Goal: Contribute content: Contribute content

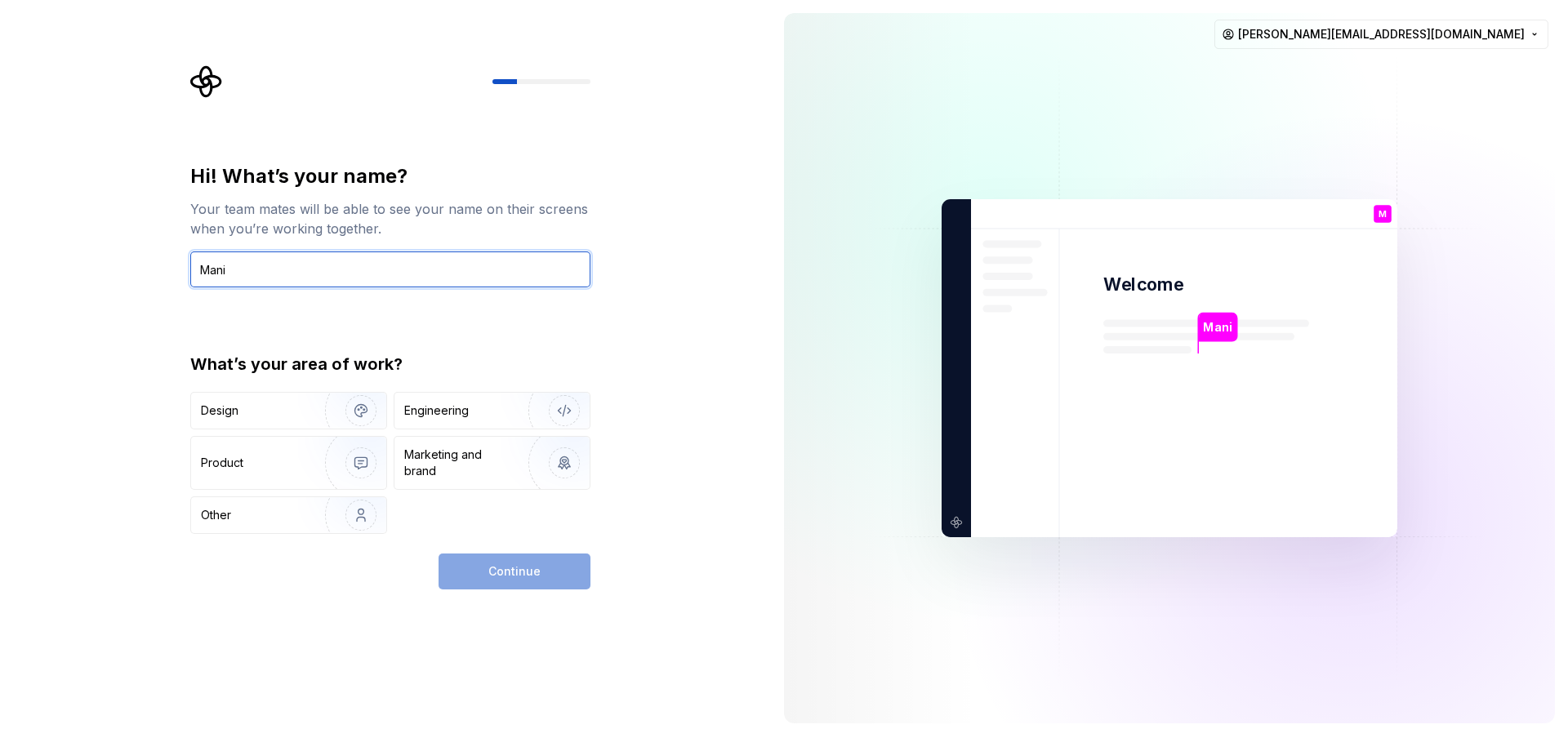
type input "Mani"
click at [511, 578] on div "Continue" at bounding box center [514, 572] width 152 height 36
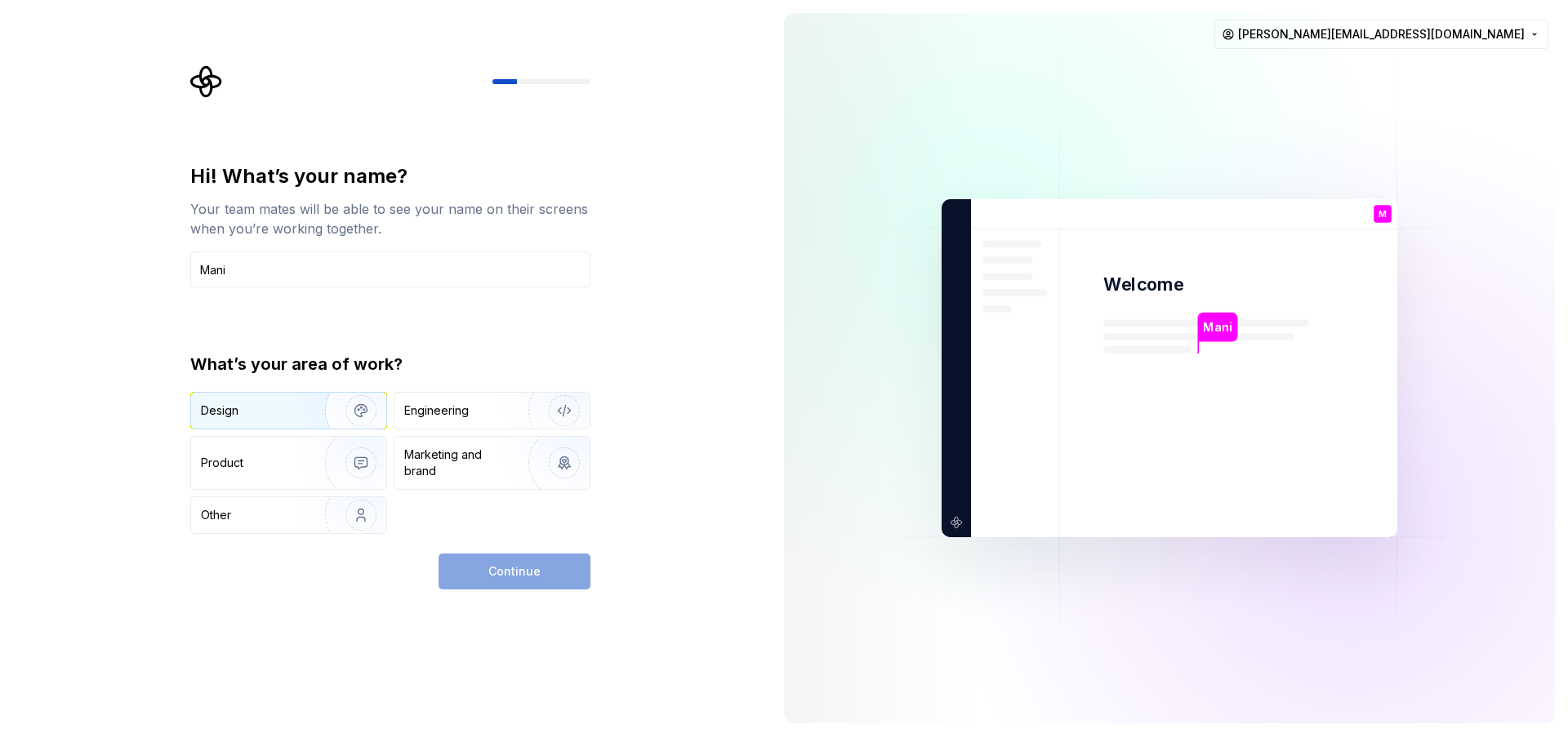
click at [288, 409] on div "Design" at bounding box center [253, 410] width 103 height 16
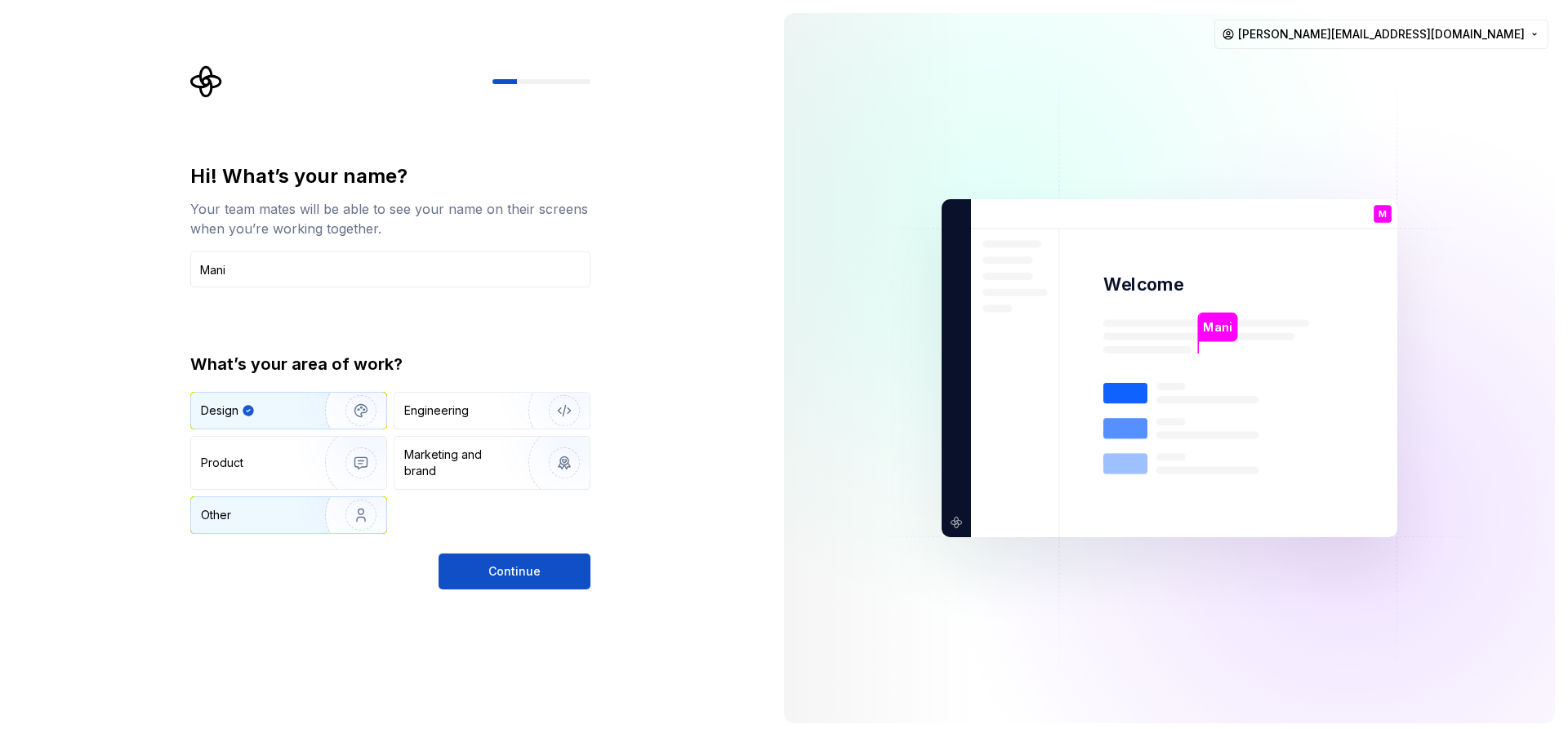
click at [276, 517] on div "Other" at bounding box center [249, 515] width 95 height 16
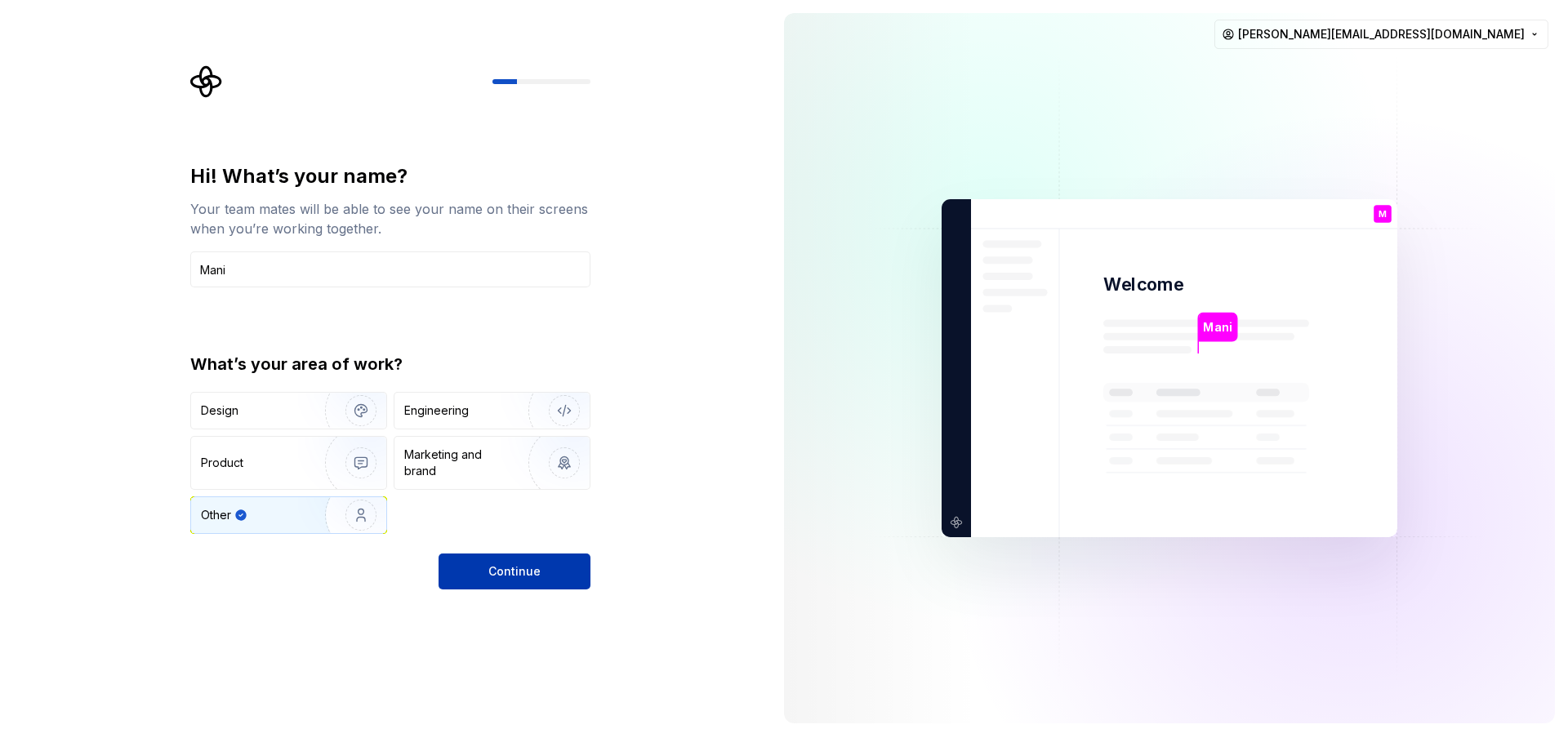
click at [526, 577] on span "Continue" at bounding box center [514, 571] width 52 height 16
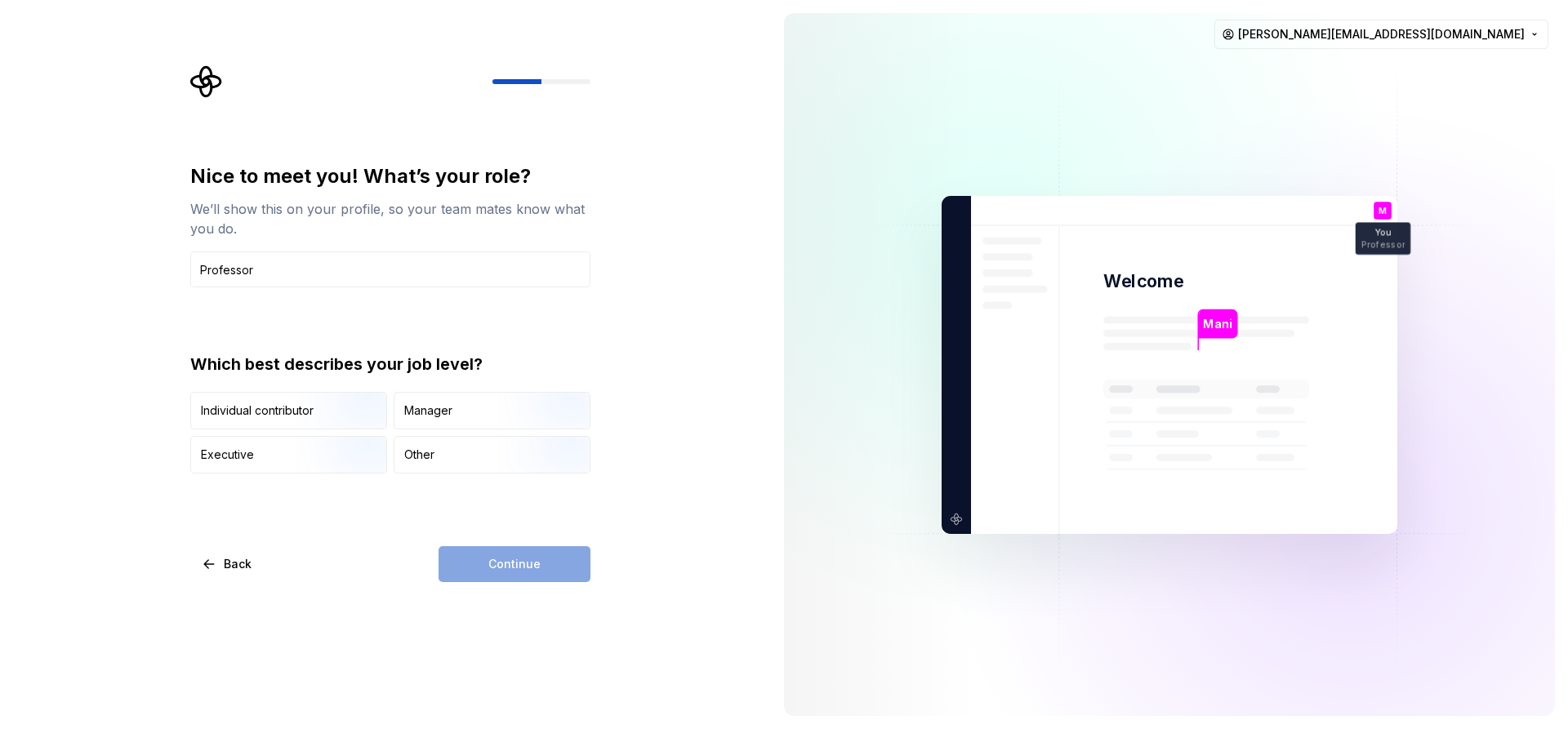
type input "Professor"
click at [540, 571] on div "Continue" at bounding box center [514, 564] width 152 height 36
click at [486, 464] on div "Other" at bounding box center [492, 455] width 195 height 36
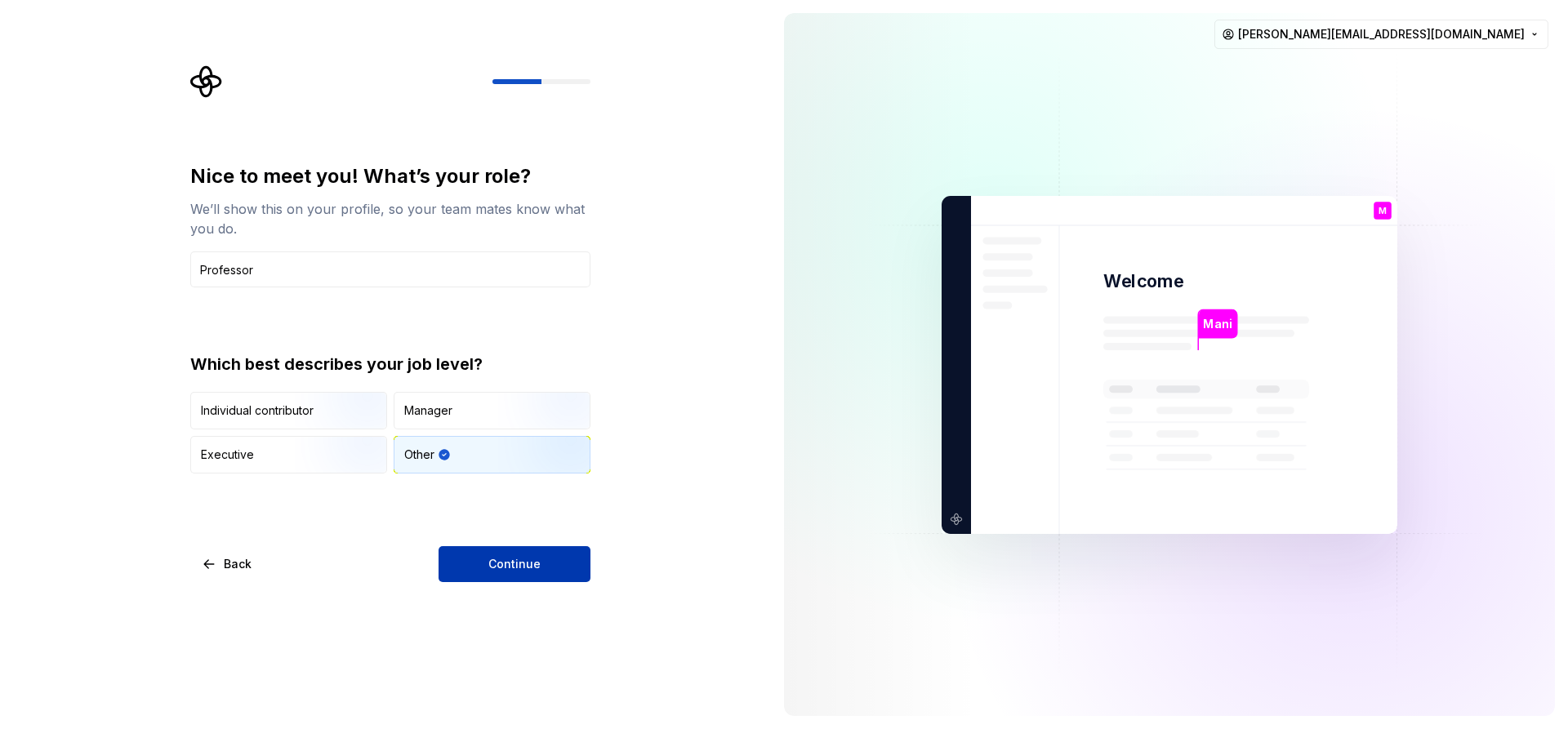
click at [523, 560] on span "Continue" at bounding box center [514, 564] width 52 height 16
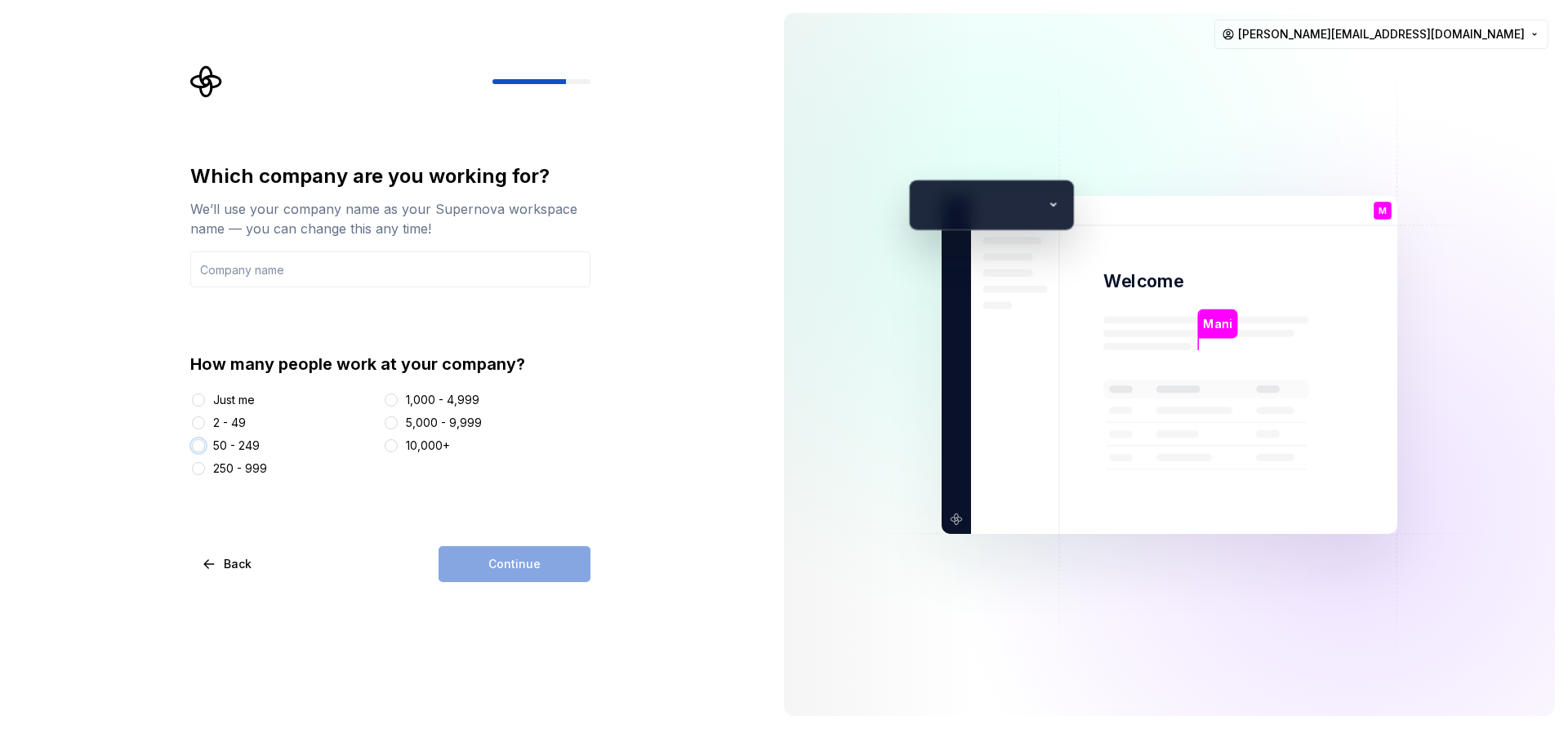
click at [197, 445] on button "50 - 249" at bounding box center [198, 446] width 13 height 13
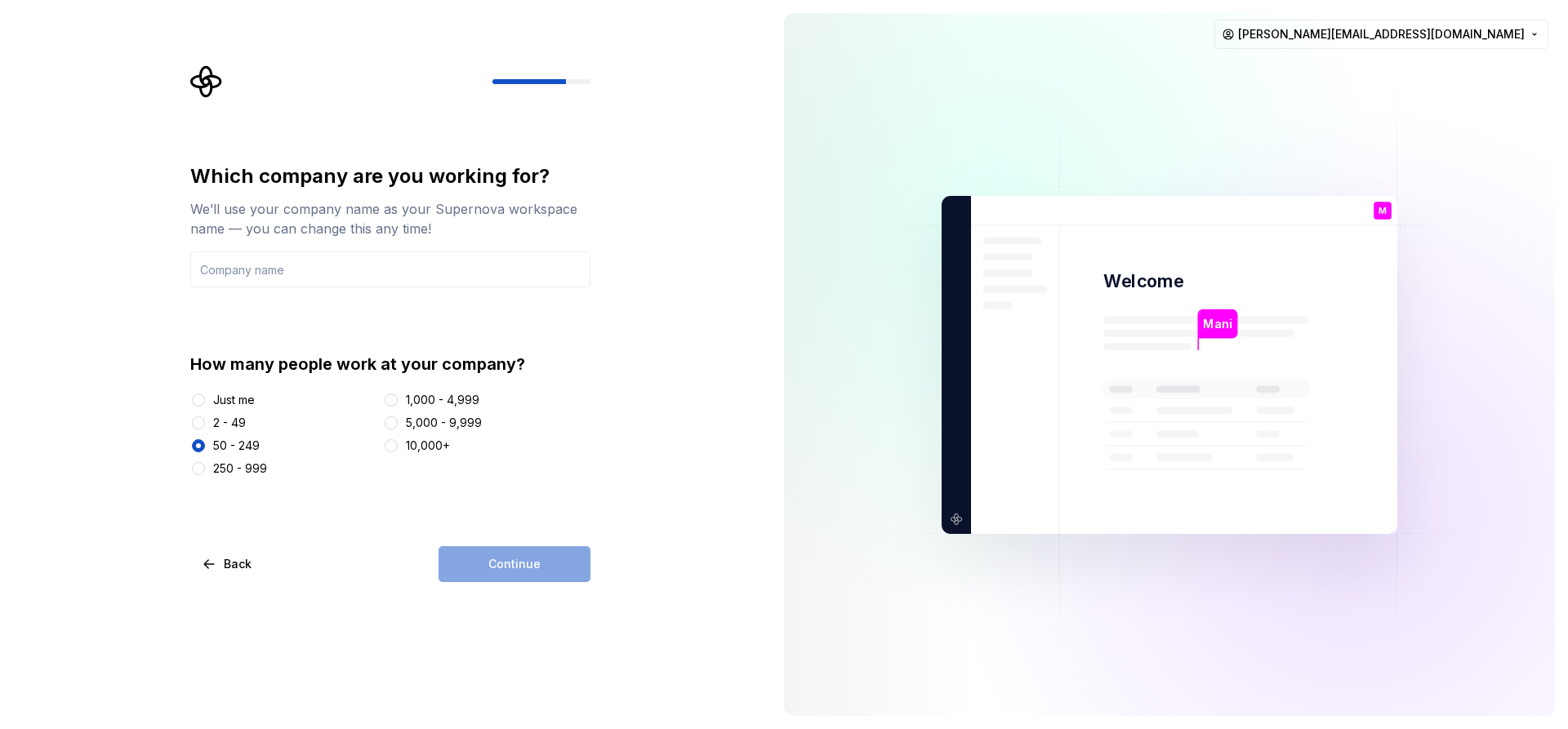
click at [499, 571] on div "Continue" at bounding box center [514, 564] width 152 height 36
click at [214, 267] on input "text" at bounding box center [391, 270] width 400 height 36
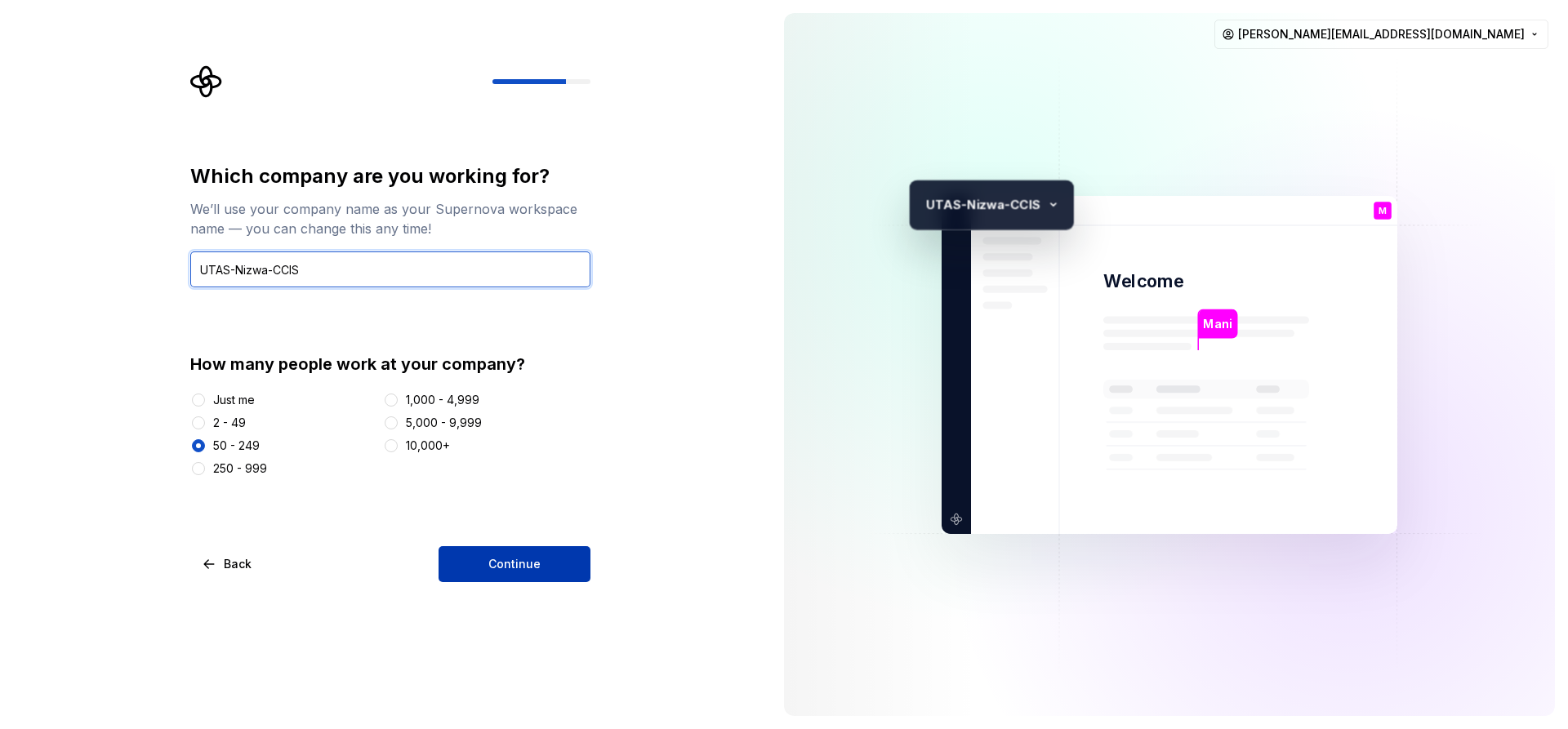
type input "UTAS-Nizwa-CCIS"
click at [528, 570] on span "Continue" at bounding box center [514, 564] width 52 height 16
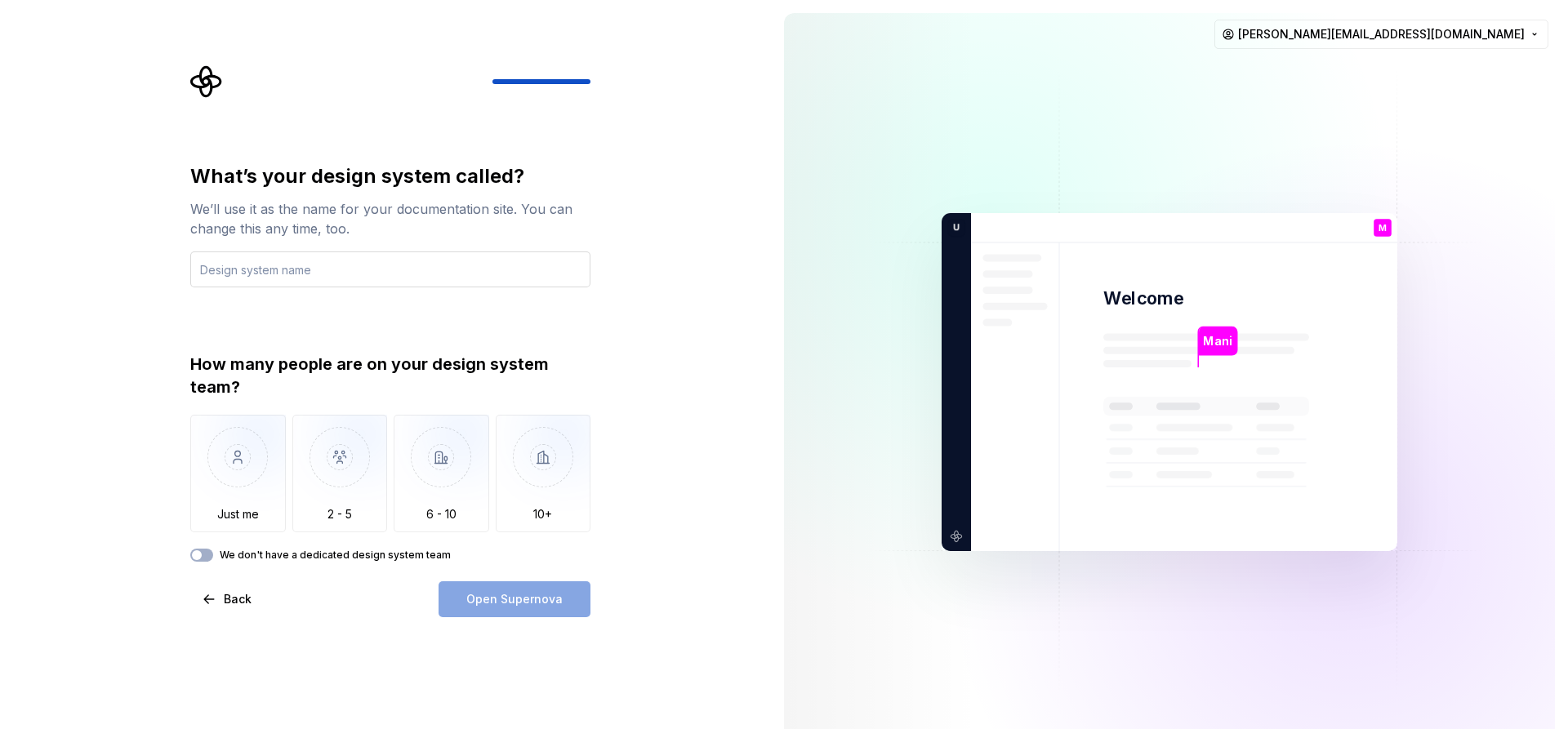
click at [235, 276] on input "text" at bounding box center [391, 270] width 400 height 36
type input "Mobile App Development"
click at [255, 509] on img "button" at bounding box center [238, 469] width 95 height 110
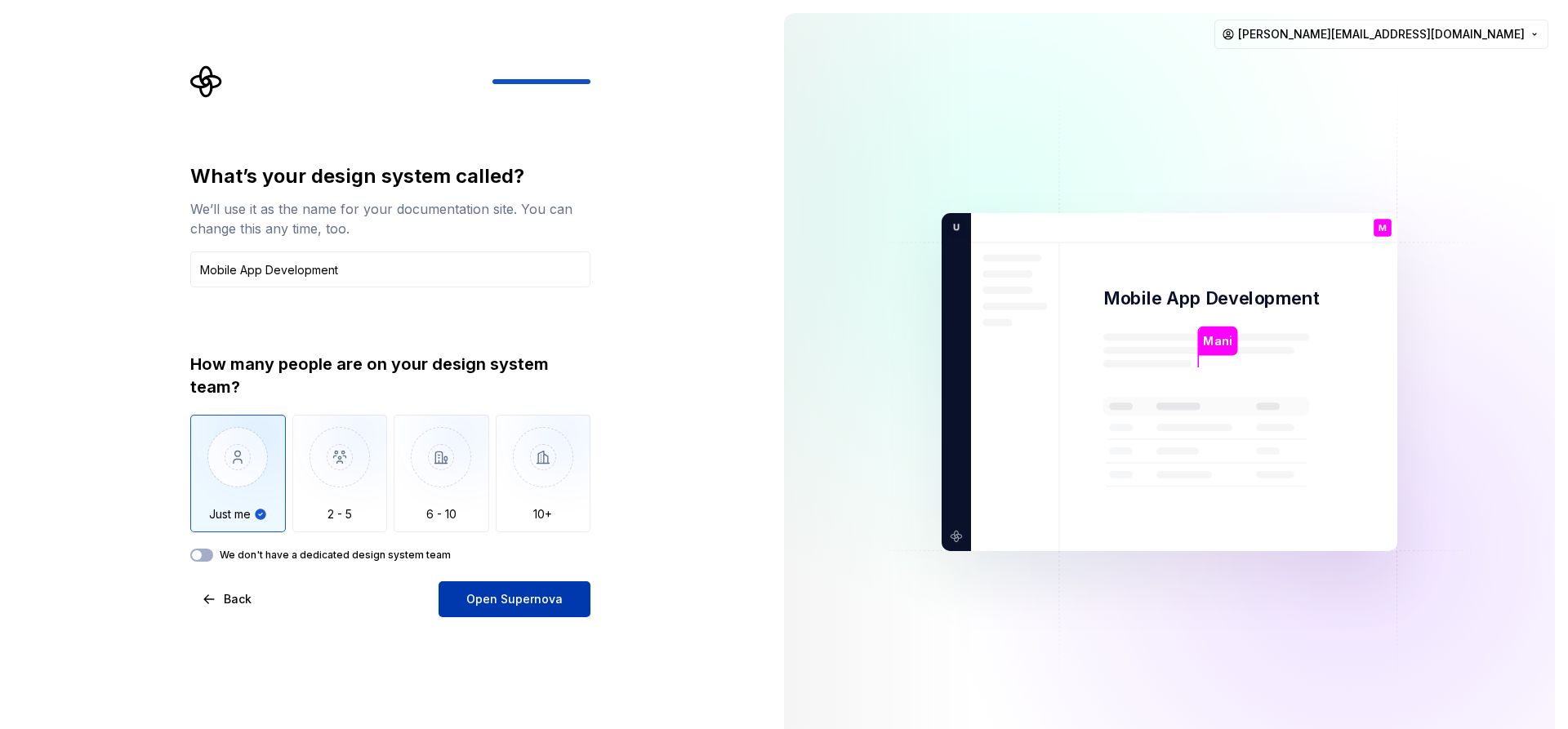
click at [537, 601] on span "Open Supernova" at bounding box center [514, 598] width 96 height 16
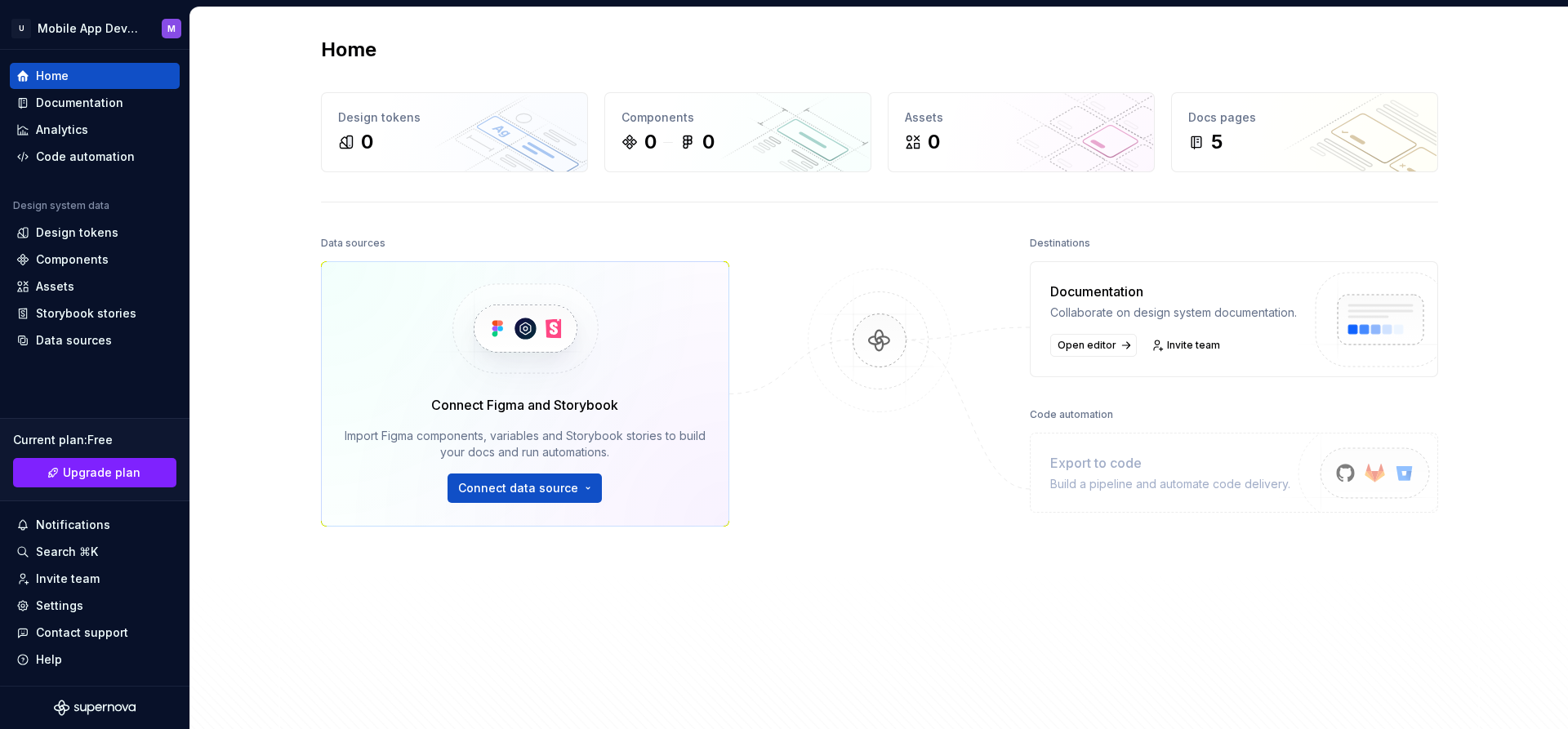
click at [522, 334] on img at bounding box center [525, 329] width 200 height 133
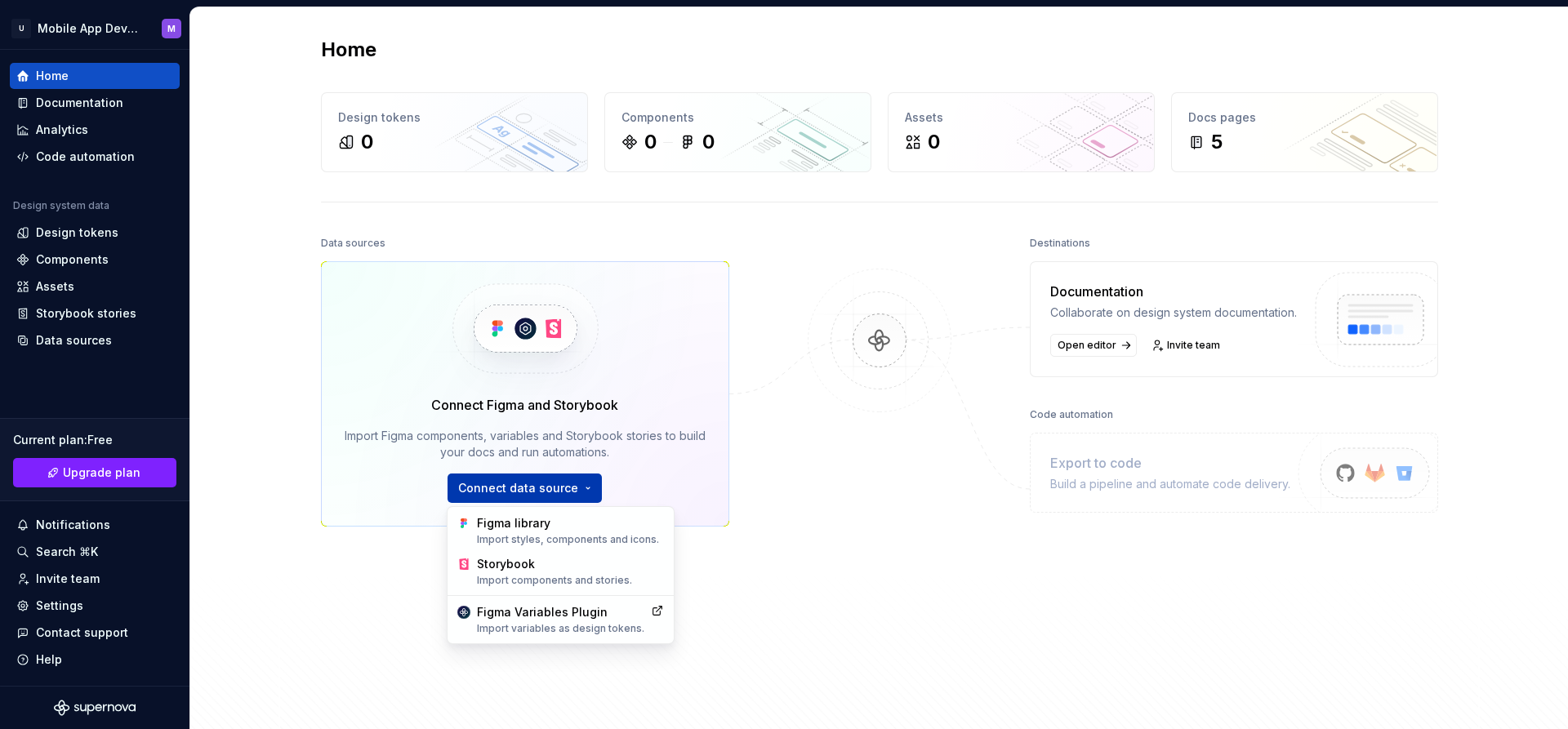
click at [548, 493] on html "U Mobile App Development M Home Documentation Analytics Code automation Design …" at bounding box center [784, 364] width 1568 height 729
click at [519, 531] on div "Figma library Import styles, components and icons." at bounding box center [570, 531] width 187 height 31
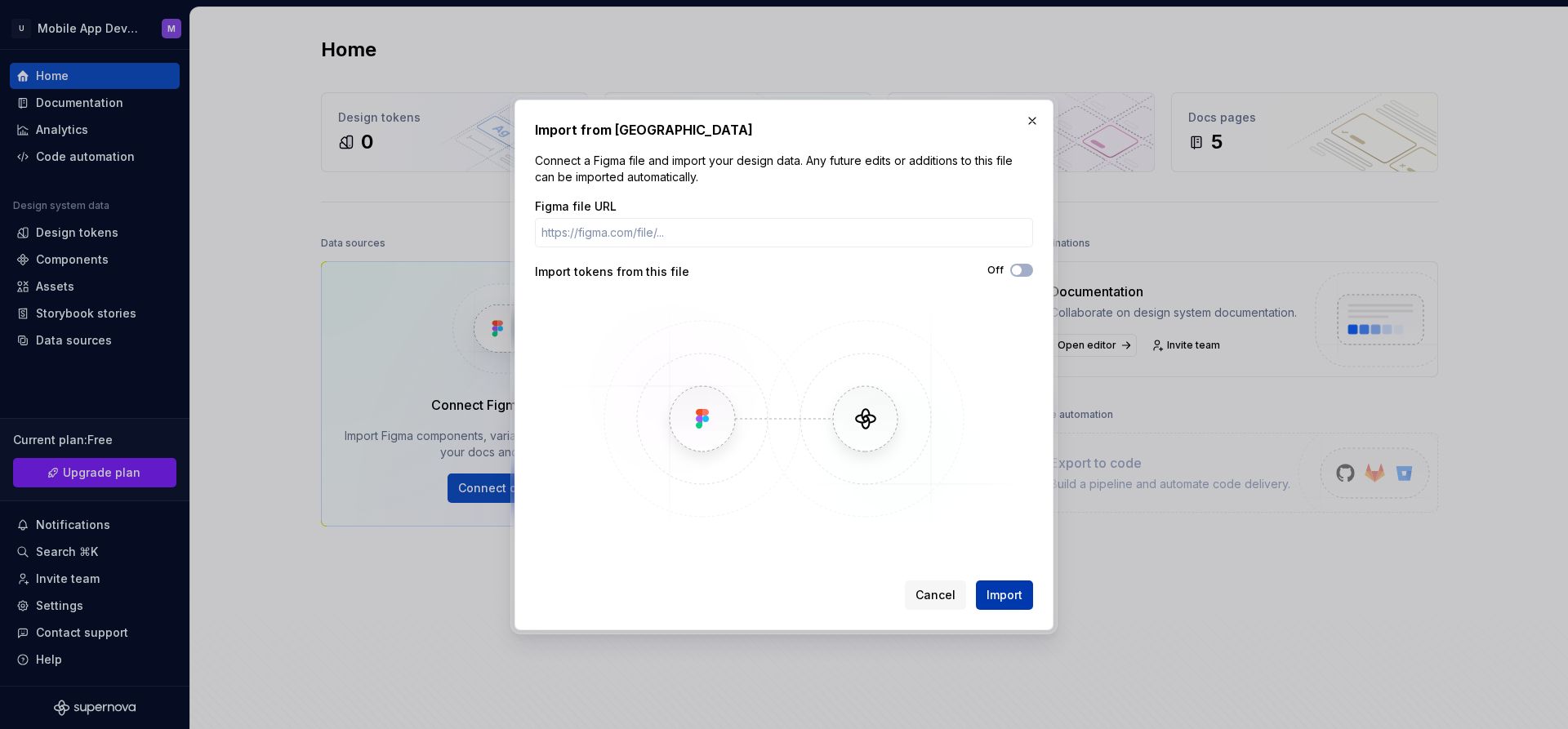
click at [1012, 600] on span "Import" at bounding box center [1005, 595] width 36 height 16
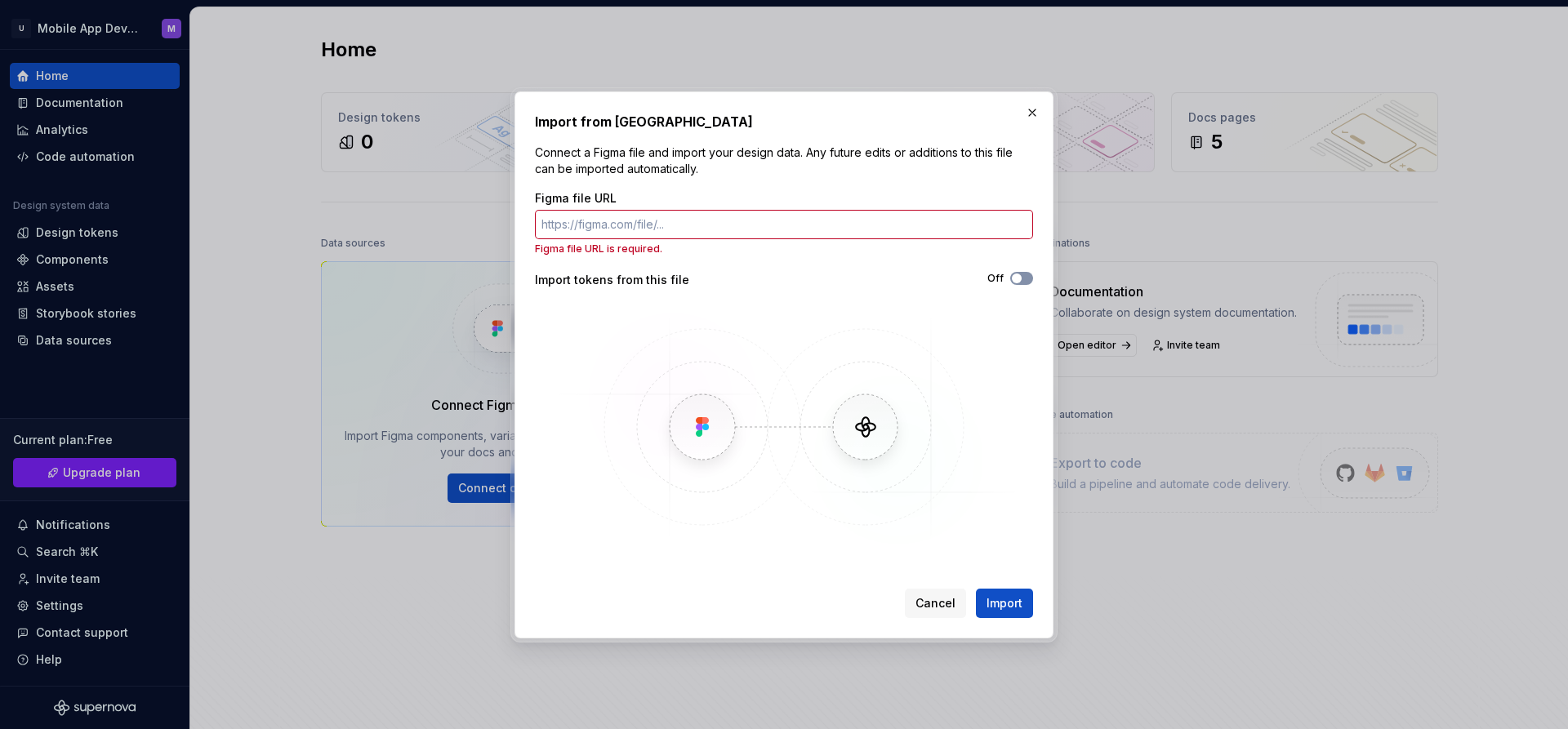
click at [1019, 279] on span "button" at bounding box center [1017, 278] width 10 height 10
click at [1013, 608] on span "Import" at bounding box center [1005, 603] width 36 height 16
click at [690, 230] on input "Figma file URL" at bounding box center [784, 224] width 499 height 30
click at [945, 606] on span "Cancel" at bounding box center [936, 603] width 40 height 16
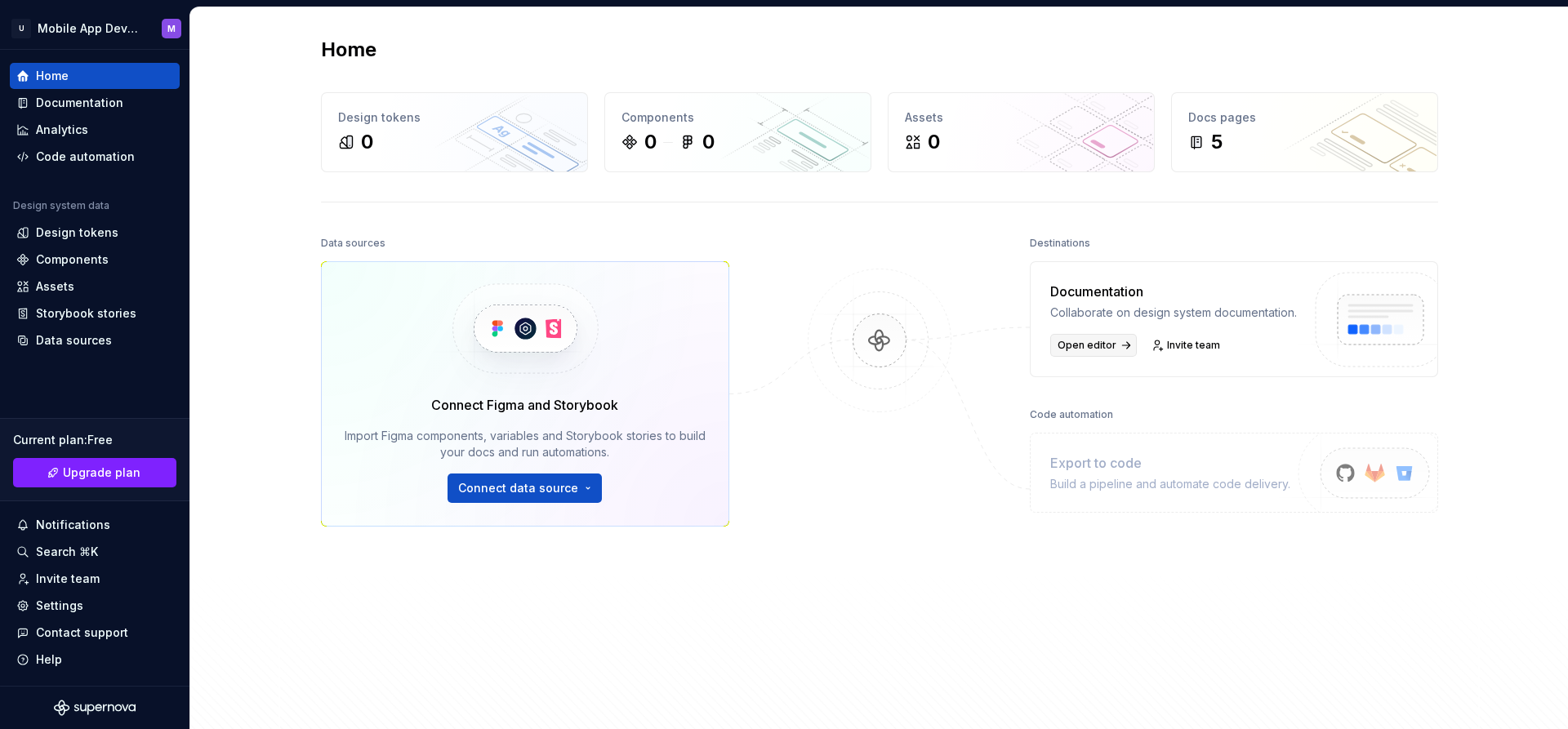
click at [1087, 352] on span "Open editor" at bounding box center [1088, 346] width 59 height 13
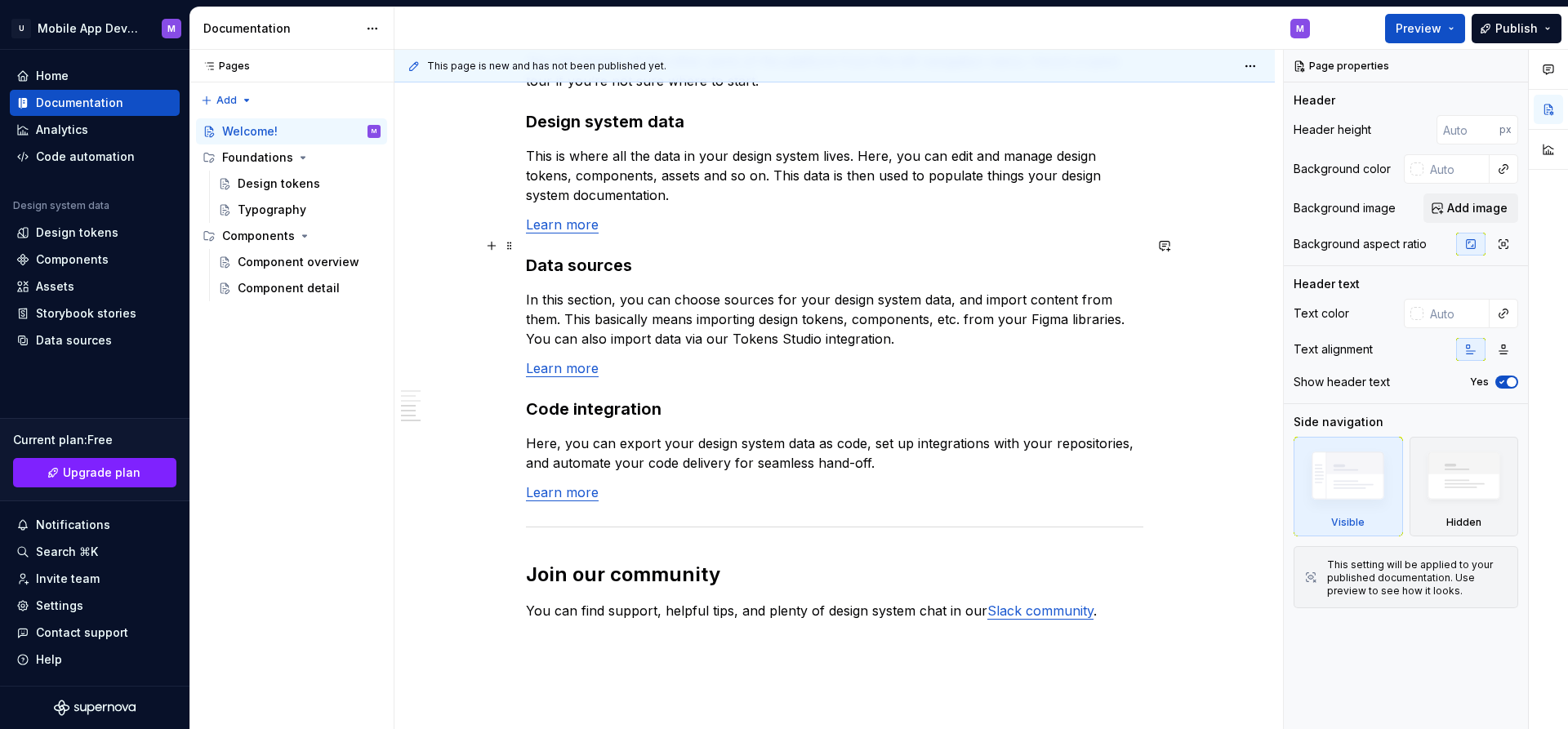
scroll to position [1329, 0]
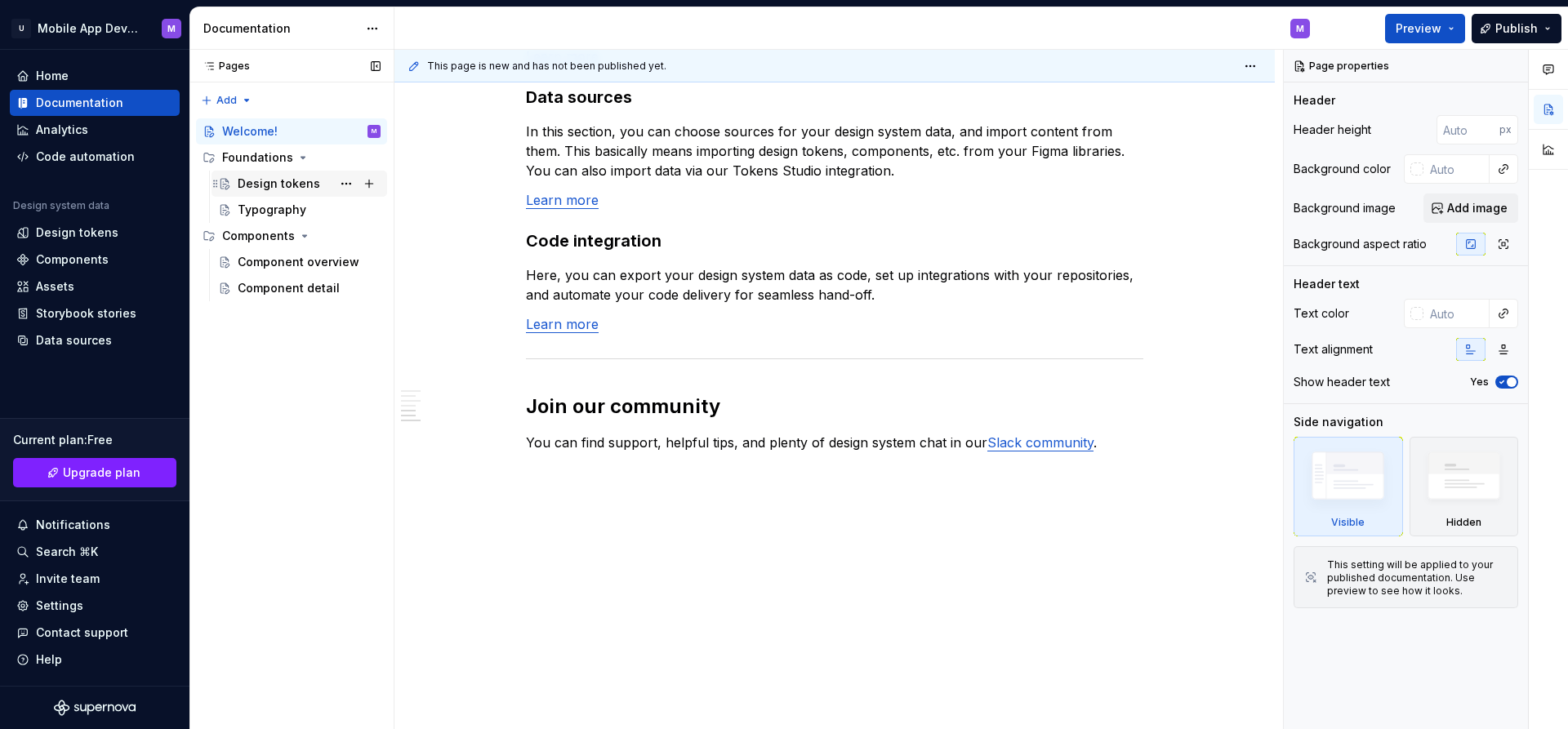
click at [292, 183] on div "Design tokens" at bounding box center [278, 183] width 83 height 16
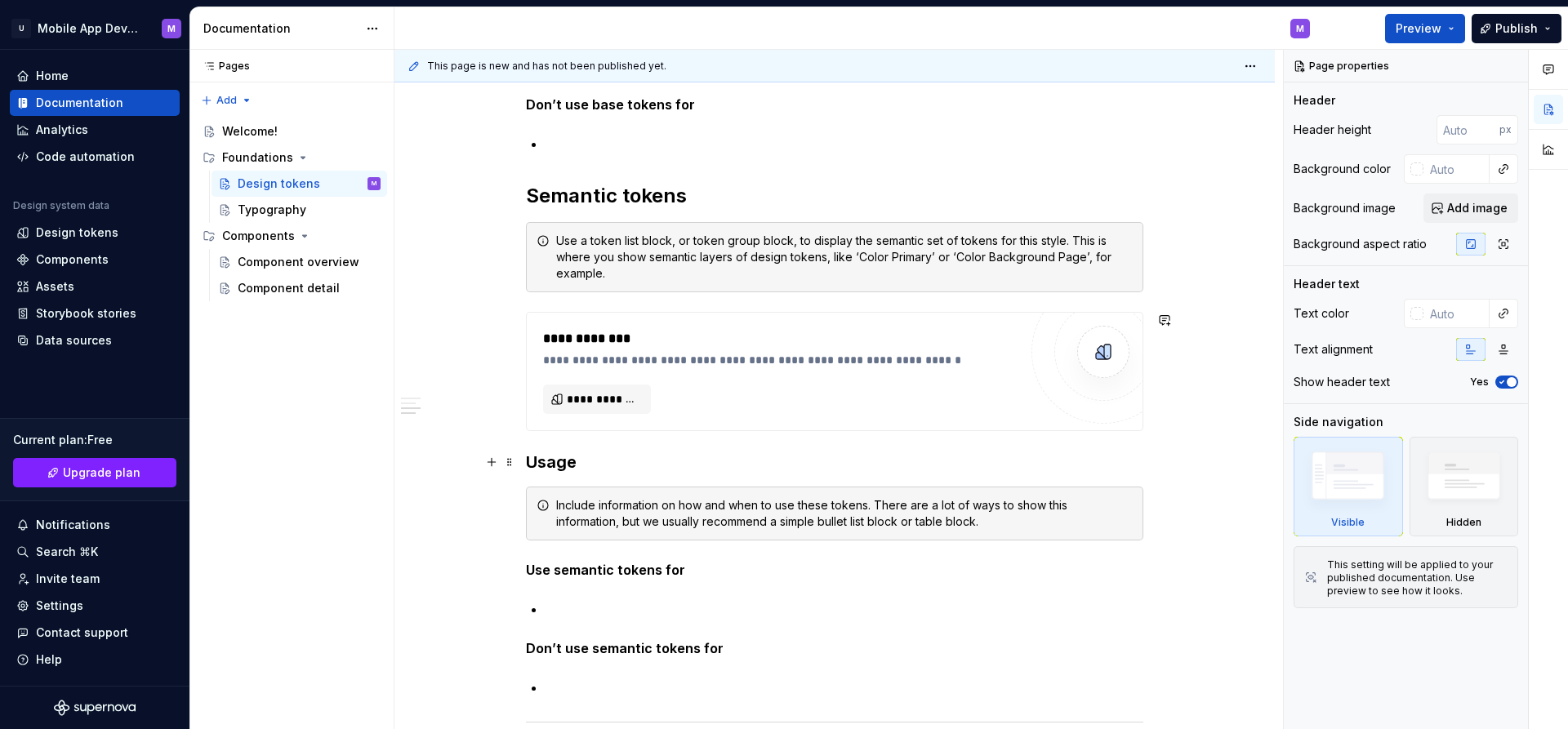
scroll to position [1312, 0]
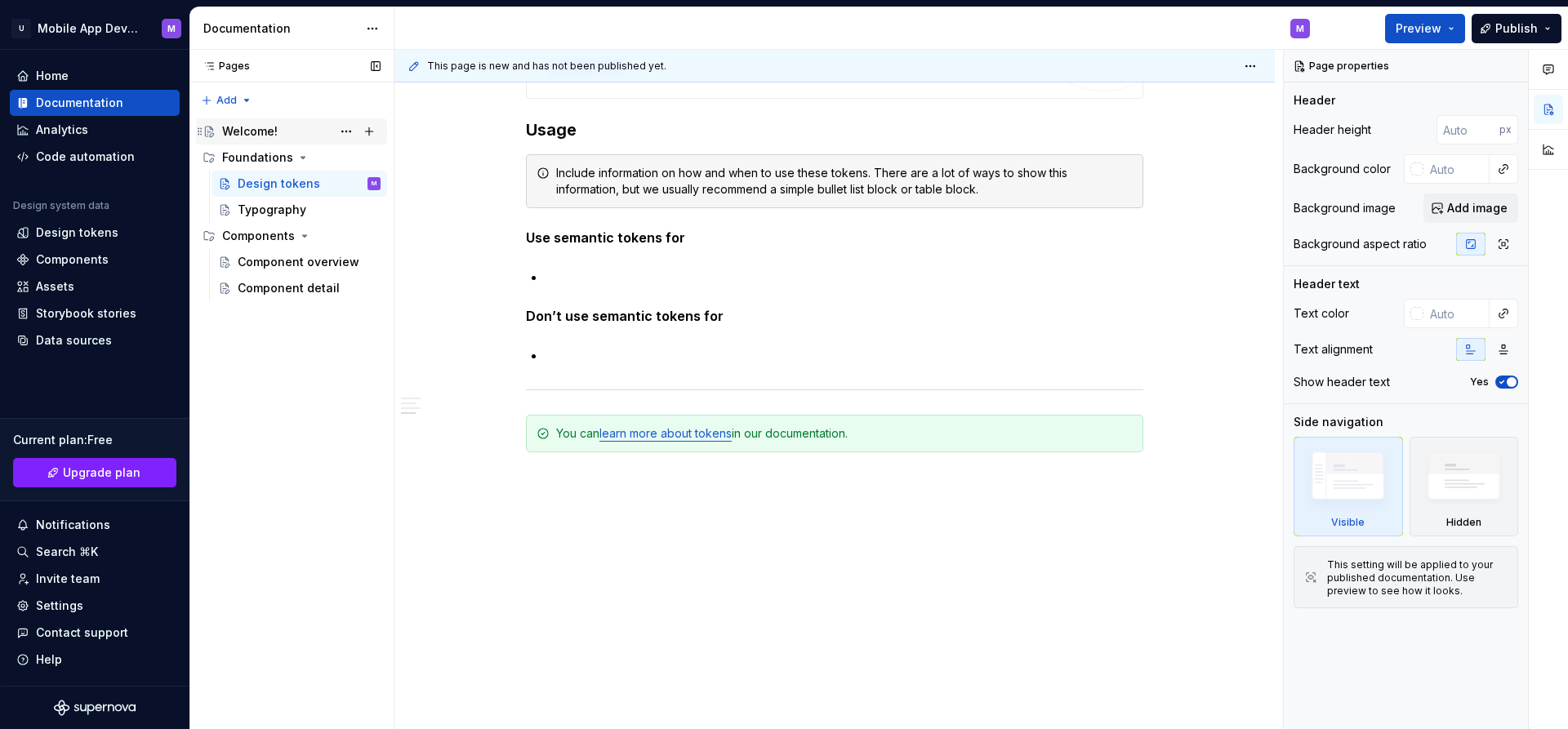
click at [236, 132] on div "Welcome!" at bounding box center [250, 131] width 55 height 16
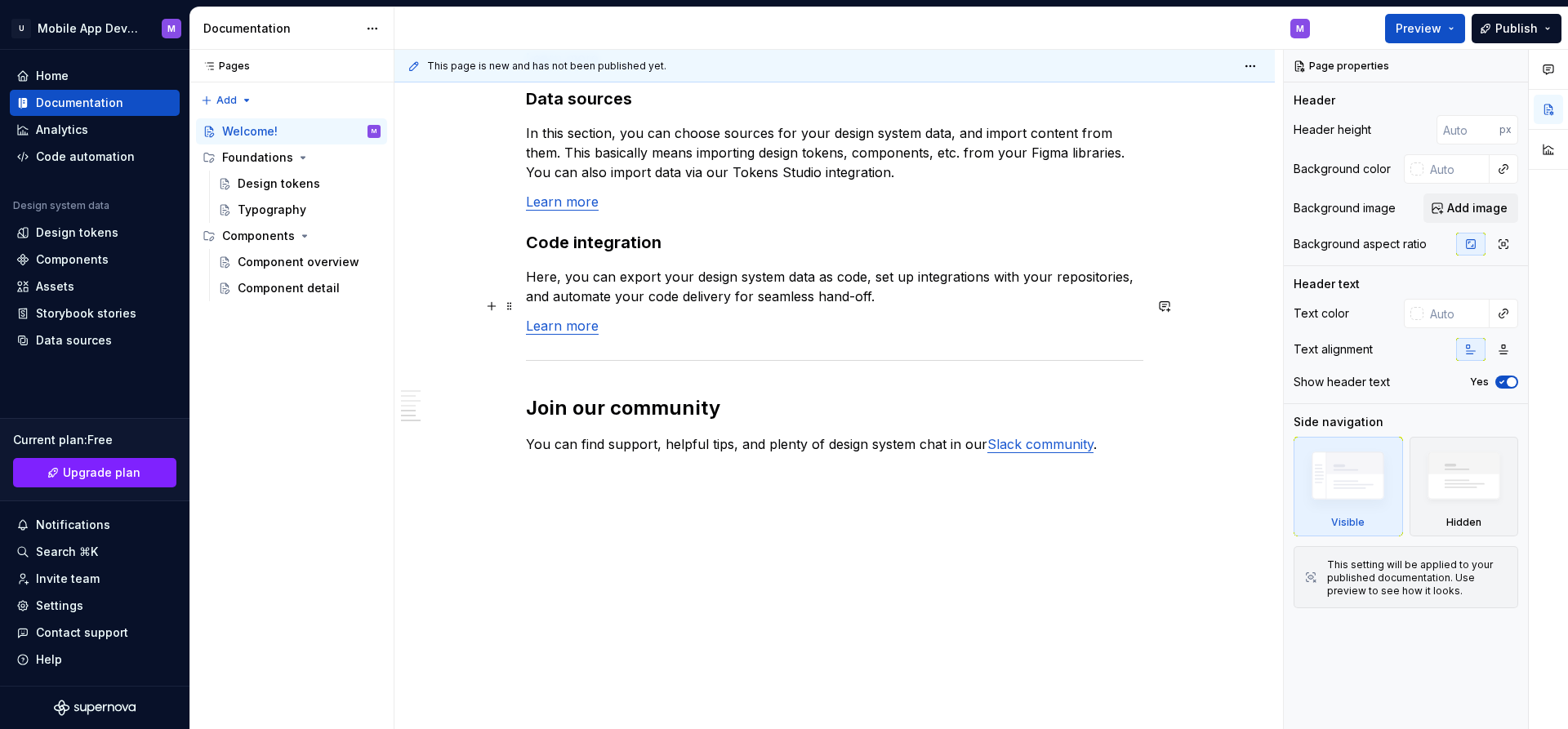
scroll to position [1329, 0]
type textarea "*"
click at [241, 98] on div "Pages Pages Add Accessibility guide for tree Page tree. Navigate the tree with …" at bounding box center [292, 390] width 204 height 680
click at [242, 139] on div "New page" at bounding box center [278, 132] width 106 height 16
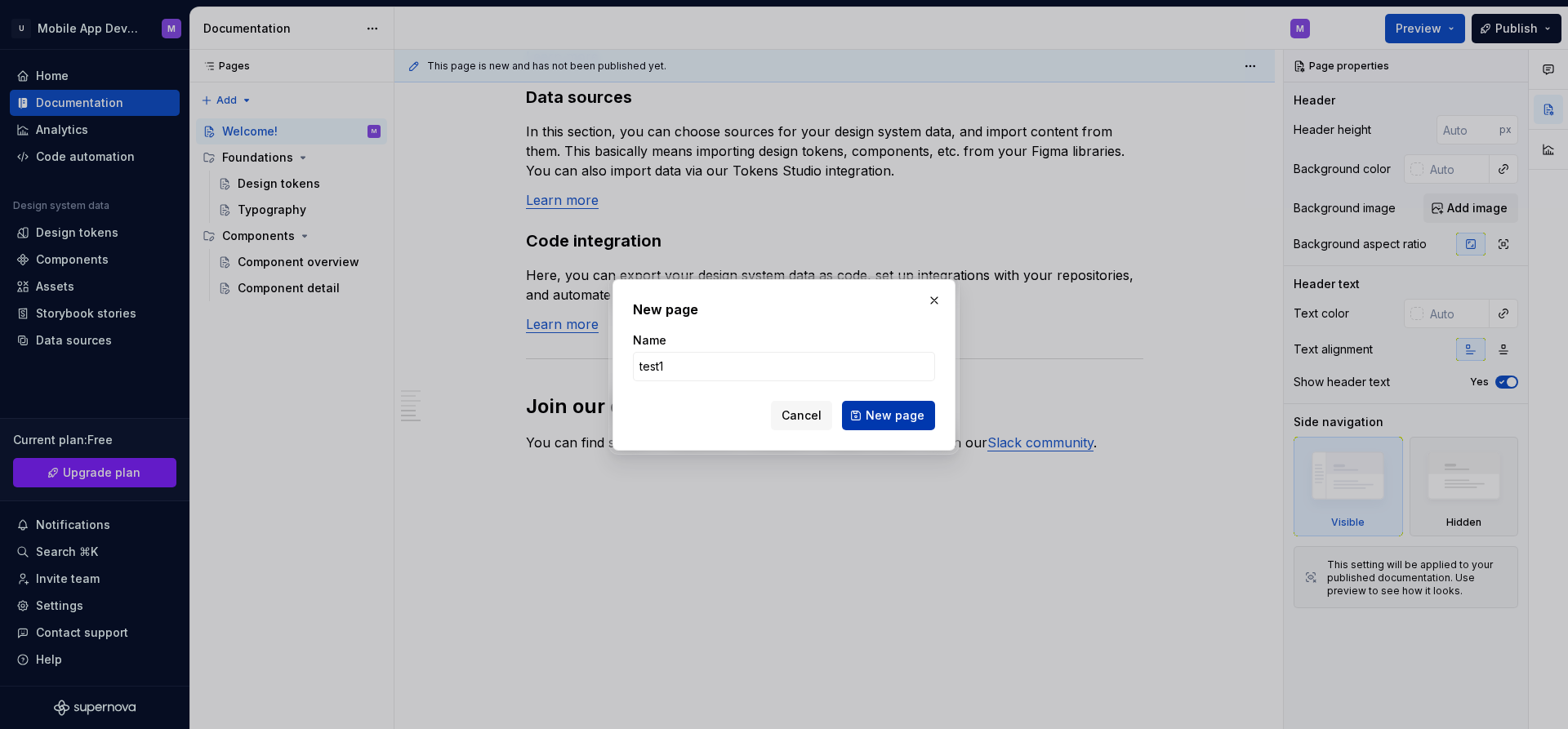
type input "test1"
click at [890, 418] on span "New page" at bounding box center [895, 415] width 59 height 16
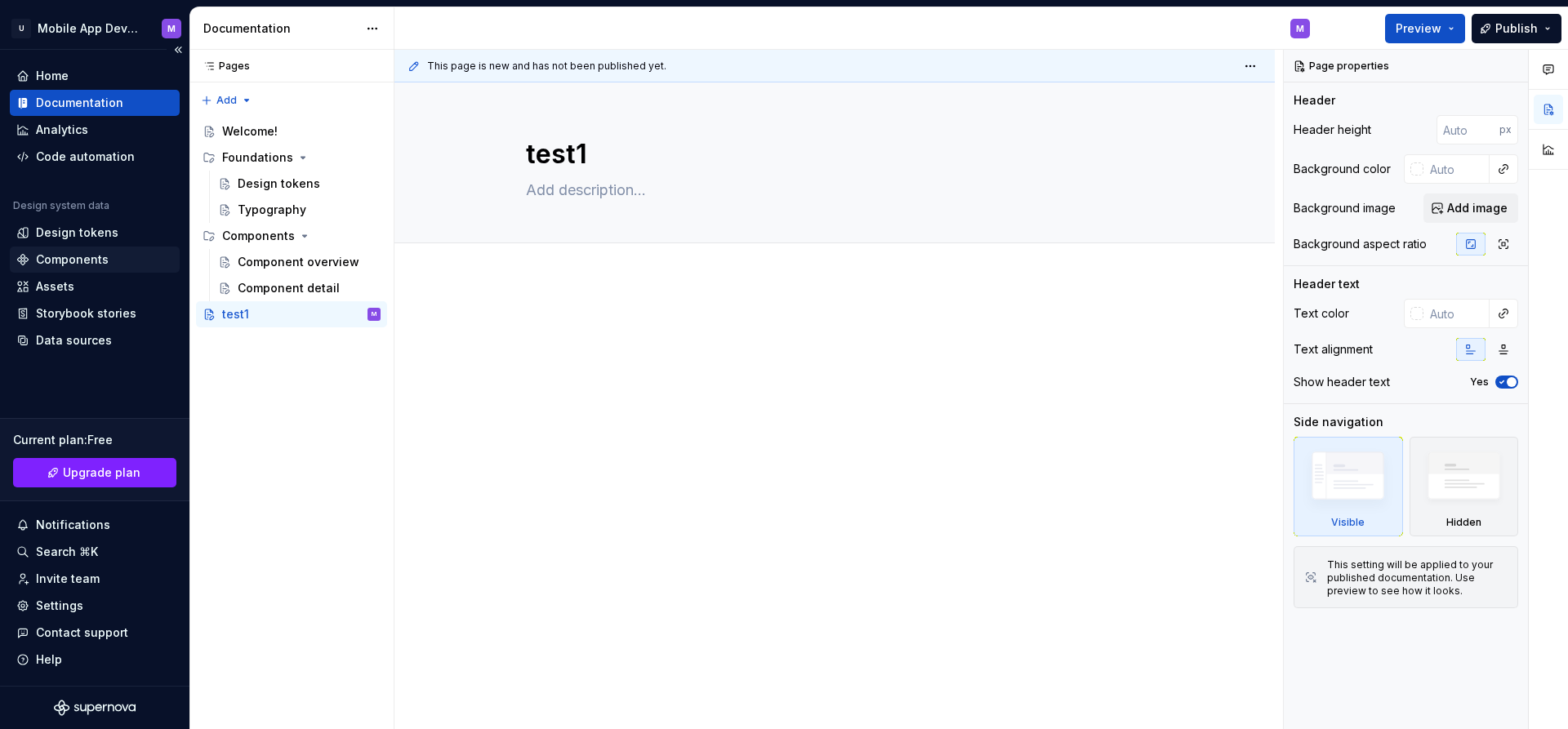
click at [79, 262] on div "Components" at bounding box center [72, 259] width 72 height 16
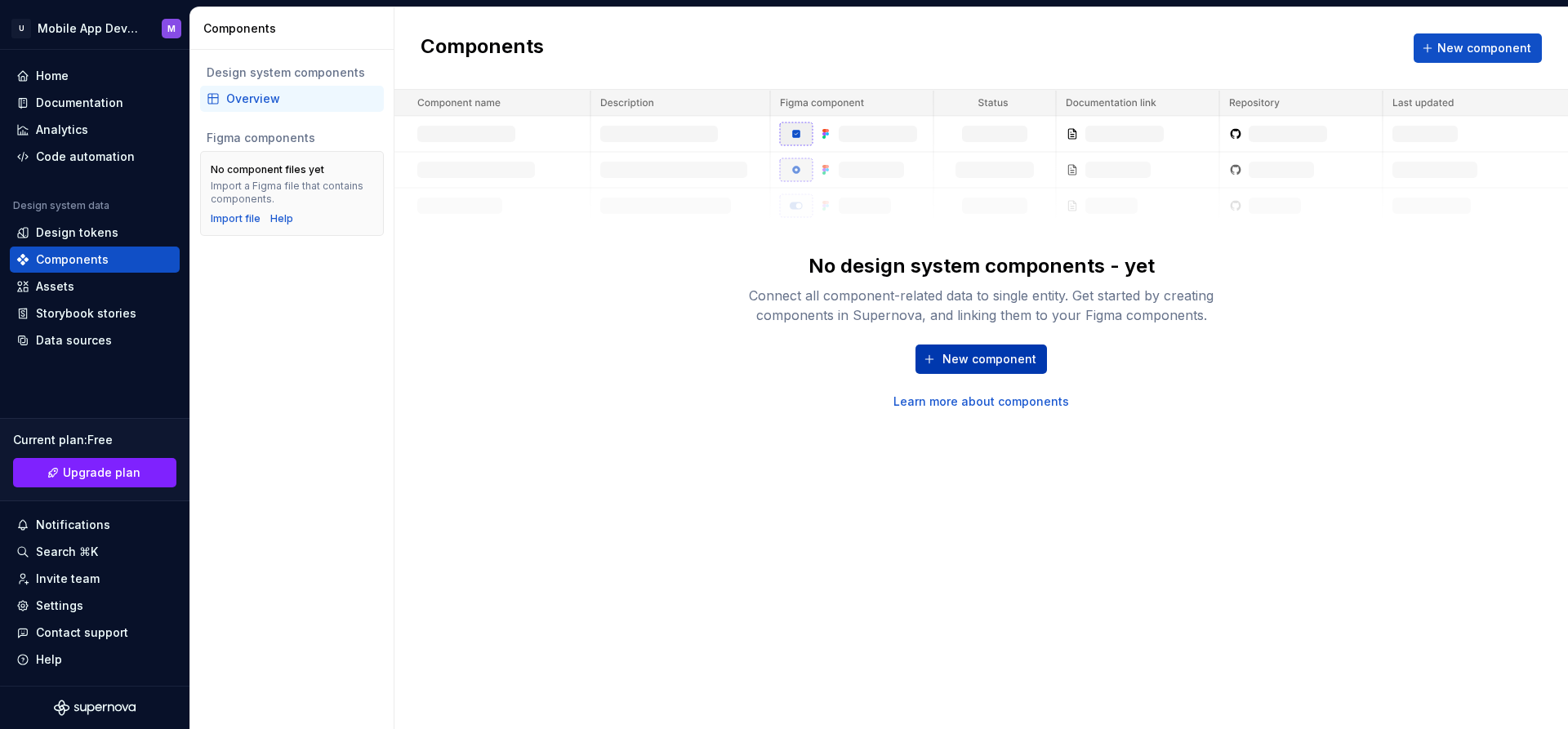
click at [1004, 356] on span "New component" at bounding box center [989, 358] width 94 height 16
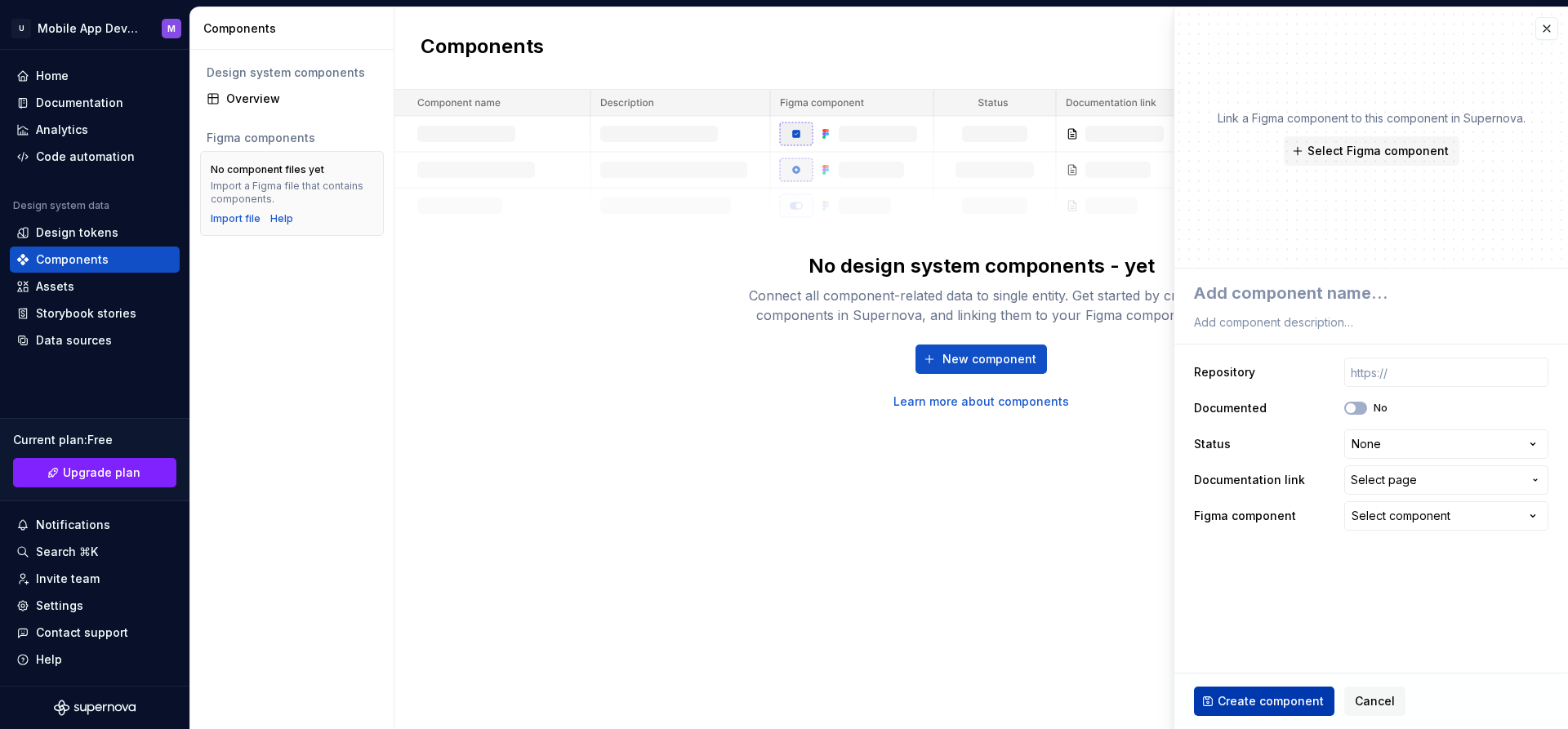
click at [1271, 700] on span "Create component" at bounding box center [1271, 700] width 106 height 16
type textarea "*"
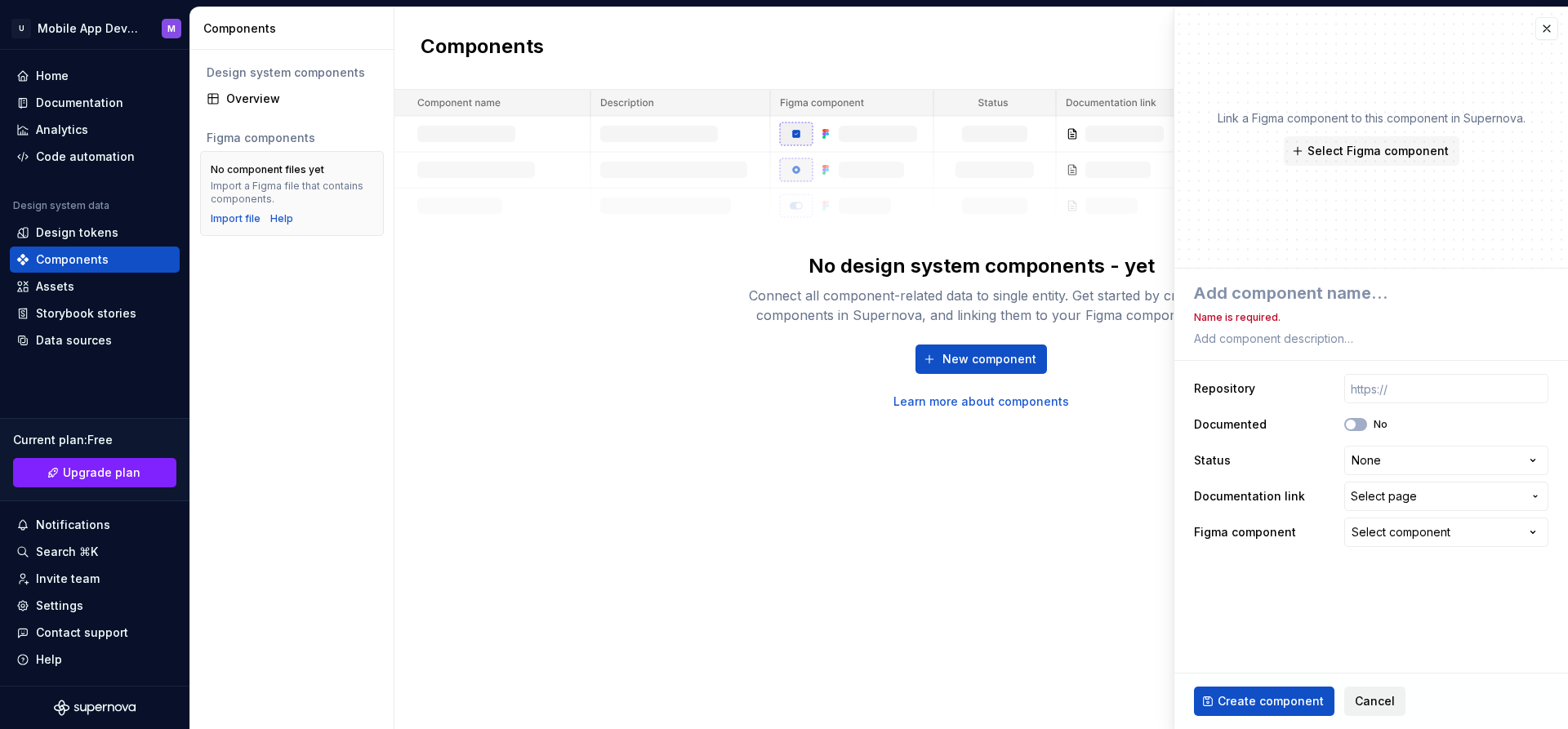
click at [1375, 704] on span "Cancel" at bounding box center [1375, 700] width 40 height 16
